Goal: Task Accomplishment & Management: Manage account settings

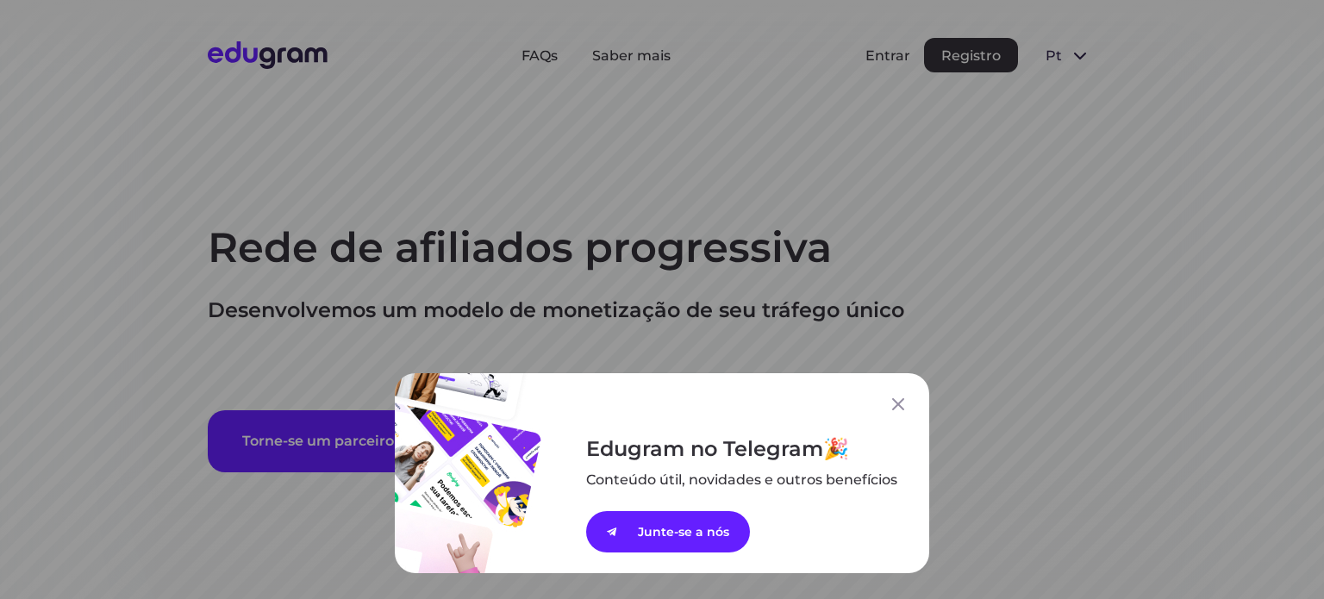
drag, startPoint x: 904, startPoint y: 341, endPoint x: 900, endPoint y: 291, distance: 51.0
click at [904, 335] on div "Edugram no Telegram Conteúdo útil, novidades e outros ﻿benefícios Junte-se a nós" at bounding box center [662, 299] width 1324 height 599
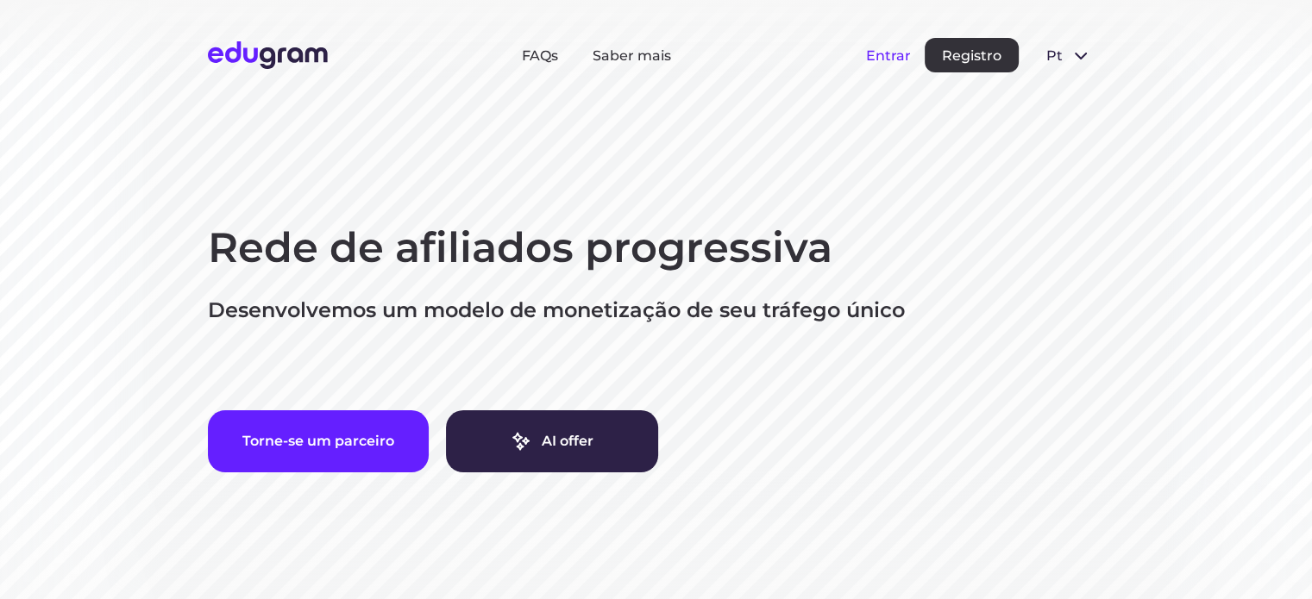
click at [890, 58] on button "Entrar" at bounding box center [888, 55] width 45 height 16
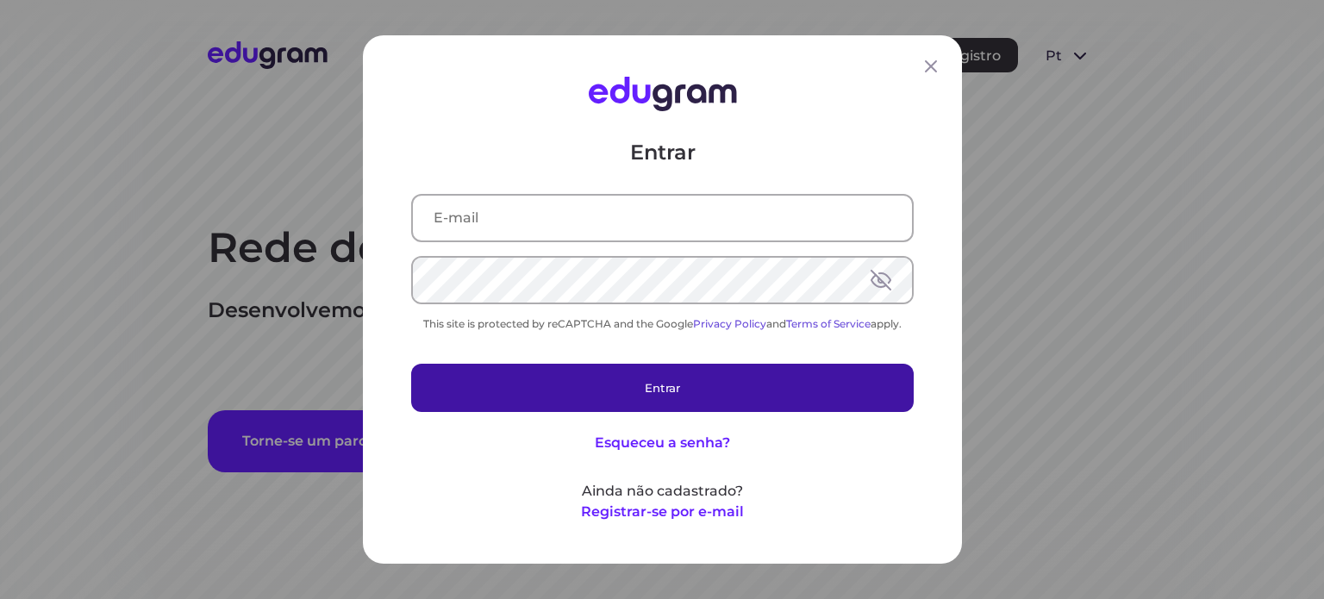
type input "andre.a.gazola@gmail.com"
click at [668, 388] on button "Entrar" at bounding box center [662, 388] width 503 height 48
